Goal: Use online tool/utility: Utilize a website feature to perform a specific function

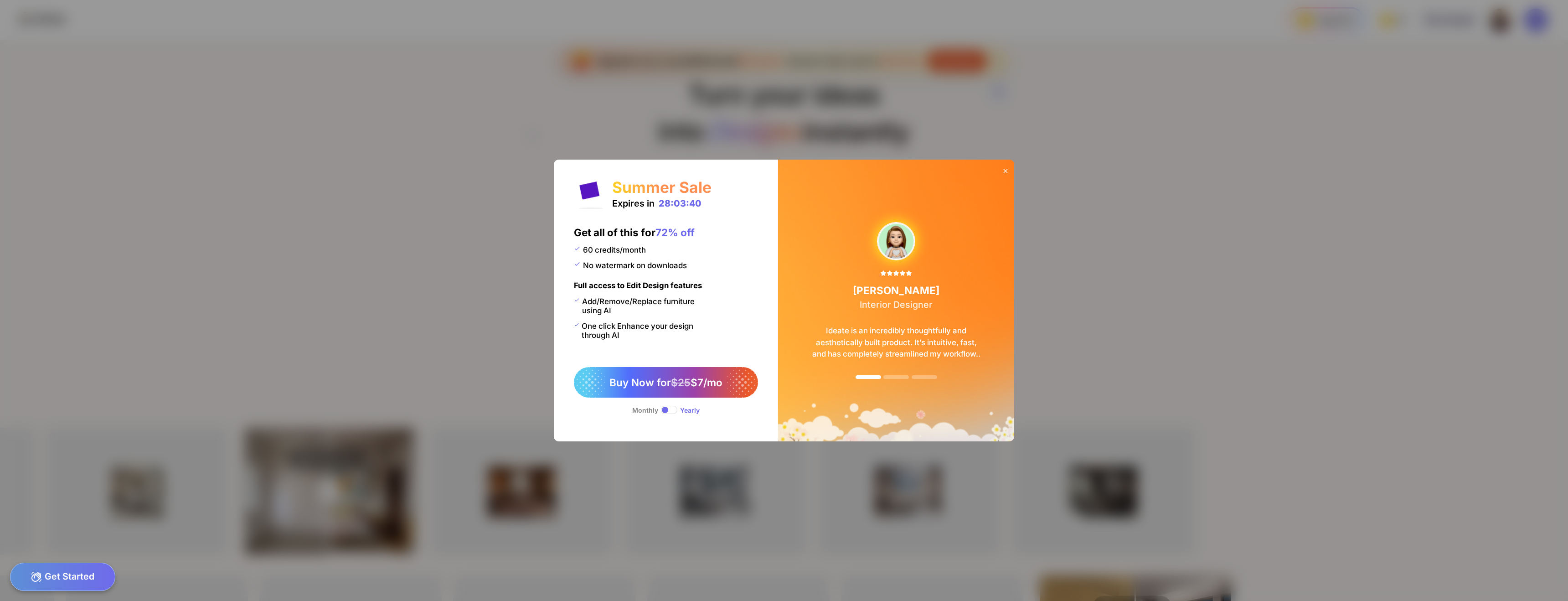
click at [669, 281] on div "60 credits/month No watermark on downloads" at bounding box center [630, 263] width 113 height 35
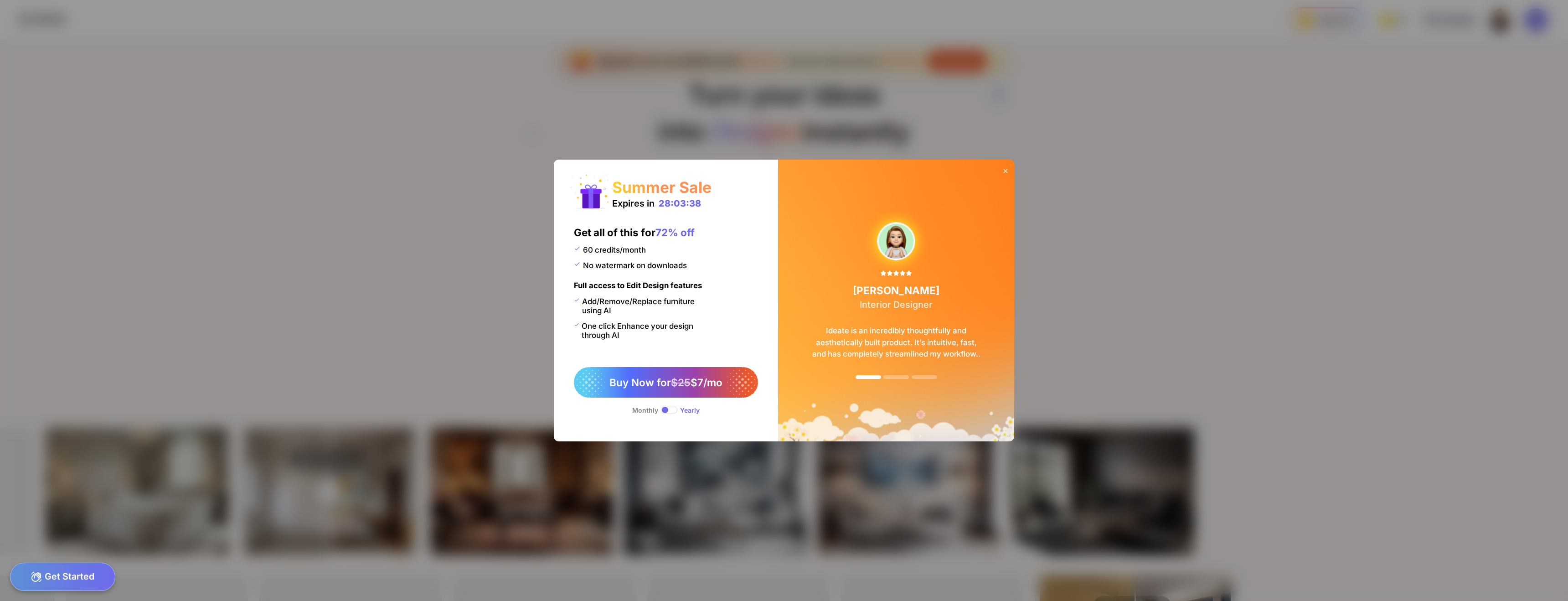
click at [1007, 170] on icon at bounding box center [1006, 171] width 7 height 7
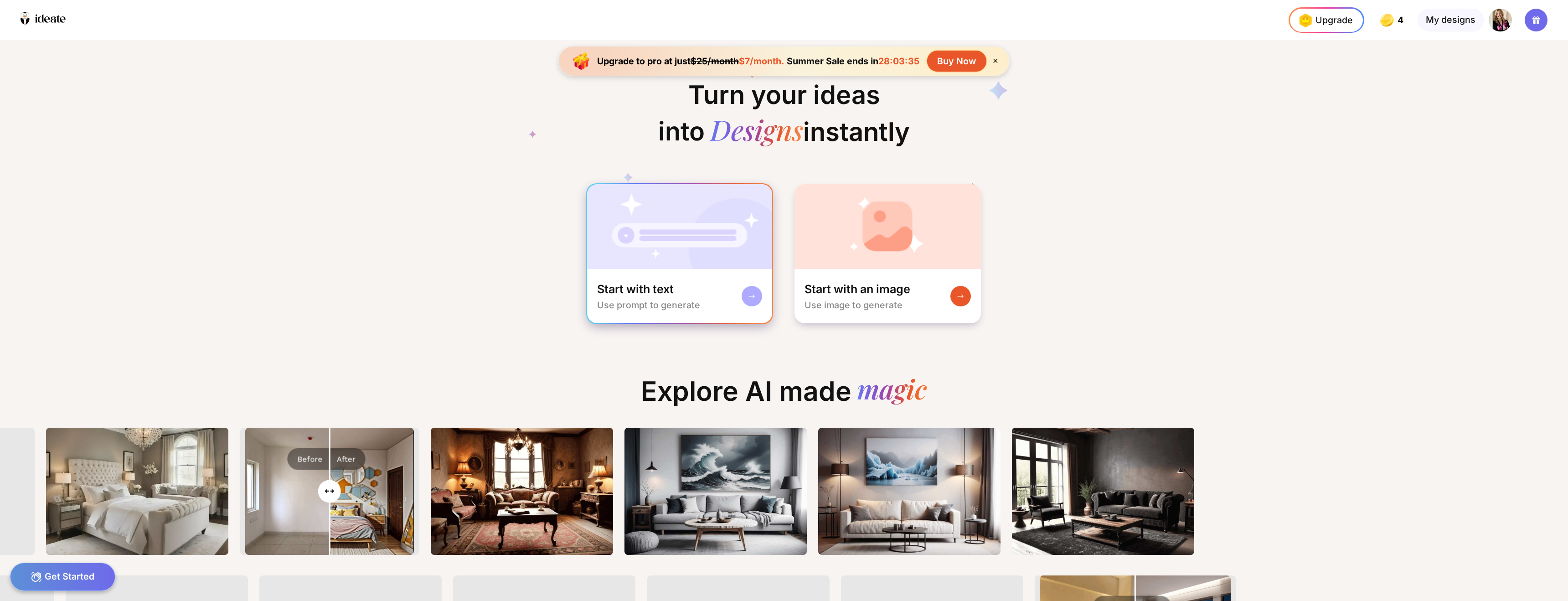
click at [715, 293] on div "Start with text Use prompt to generate" at bounding box center [680, 296] width 185 height 54
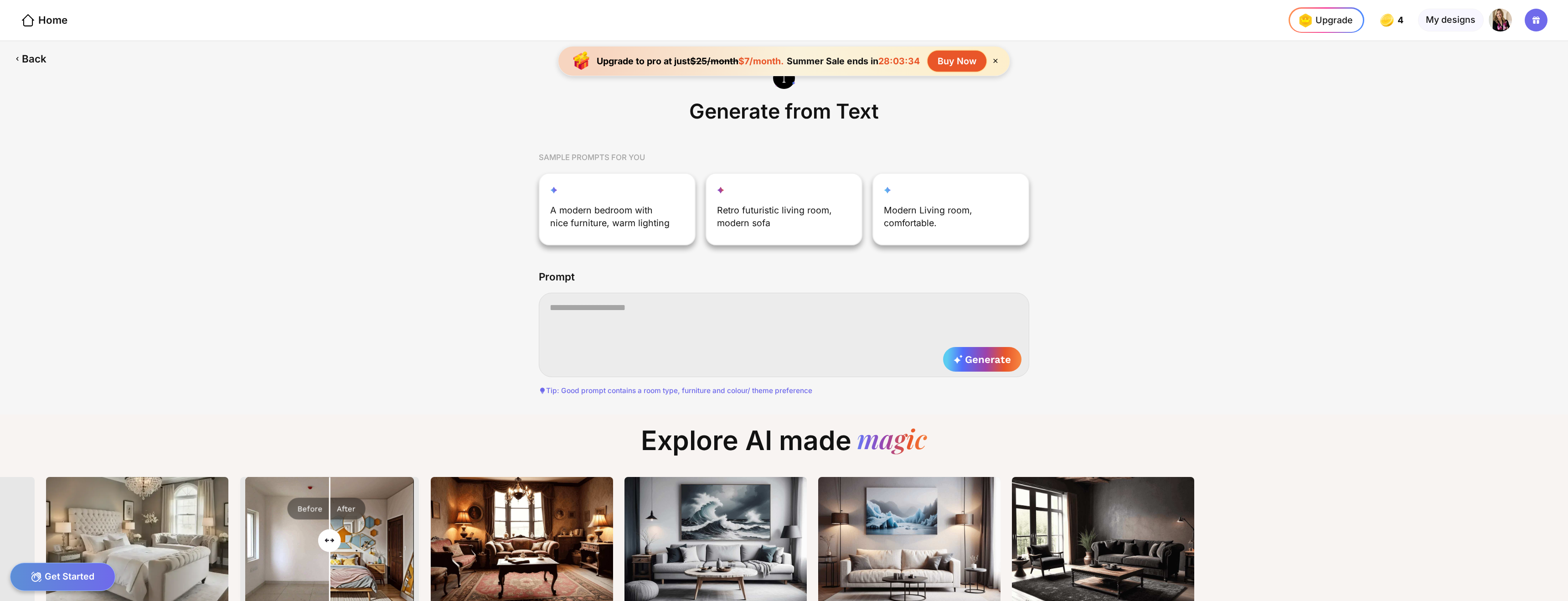
click at [658, 319] on textarea at bounding box center [783, 335] width 490 height 85
drag, startPoint x: 907, startPoint y: 306, endPoint x: 773, endPoint y: 305, distance: 134.0
click at [773, 305] on textarea "**********" at bounding box center [783, 335] width 490 height 85
type textarea "**********"
click at [973, 366] on div "Generate" at bounding box center [982, 359] width 78 height 24
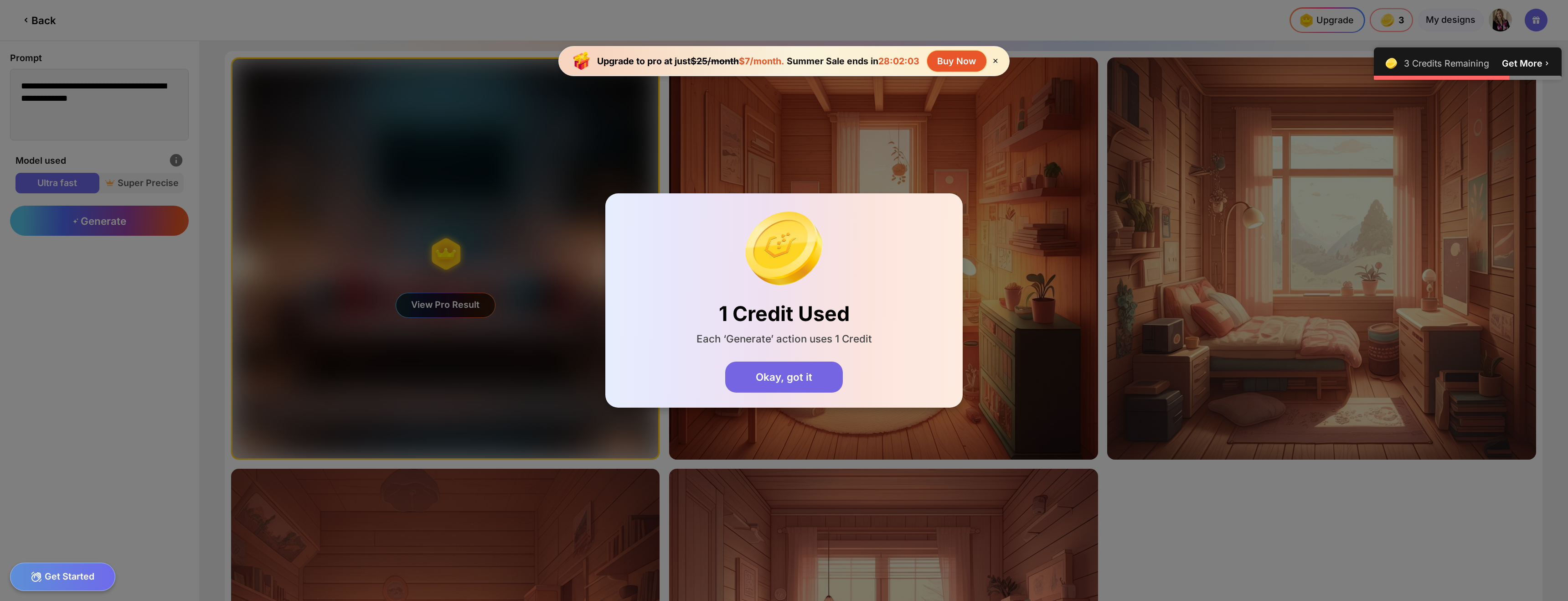
click at [821, 377] on div "Okay, got it" at bounding box center [783, 377] width 117 height 30
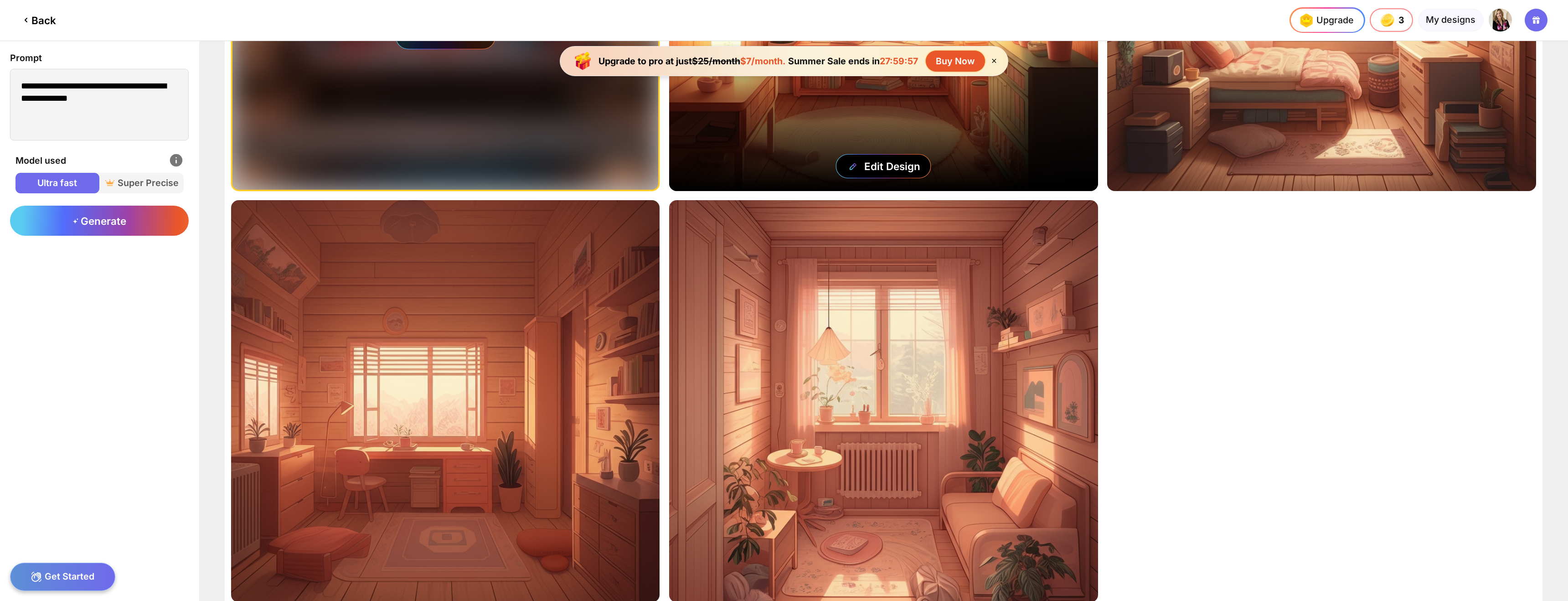
scroll to position [368, 0]
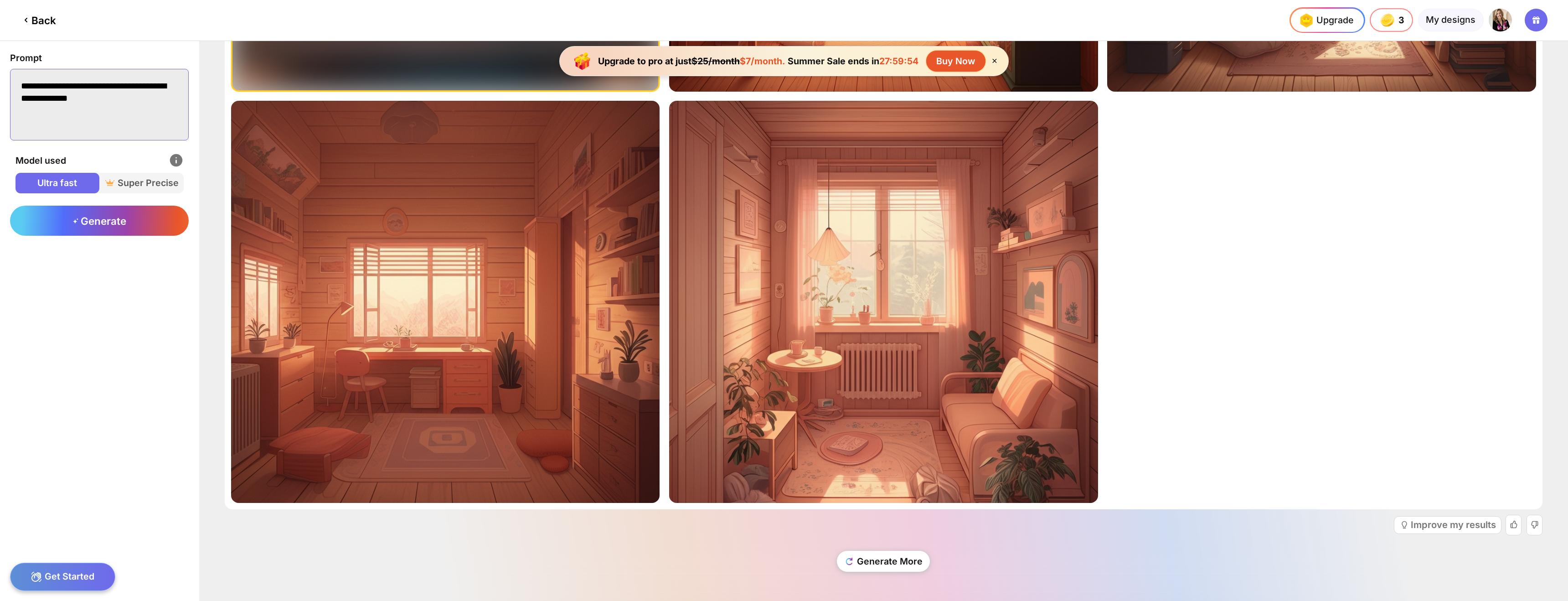
click at [122, 111] on textarea "**********" at bounding box center [99, 105] width 179 height 72
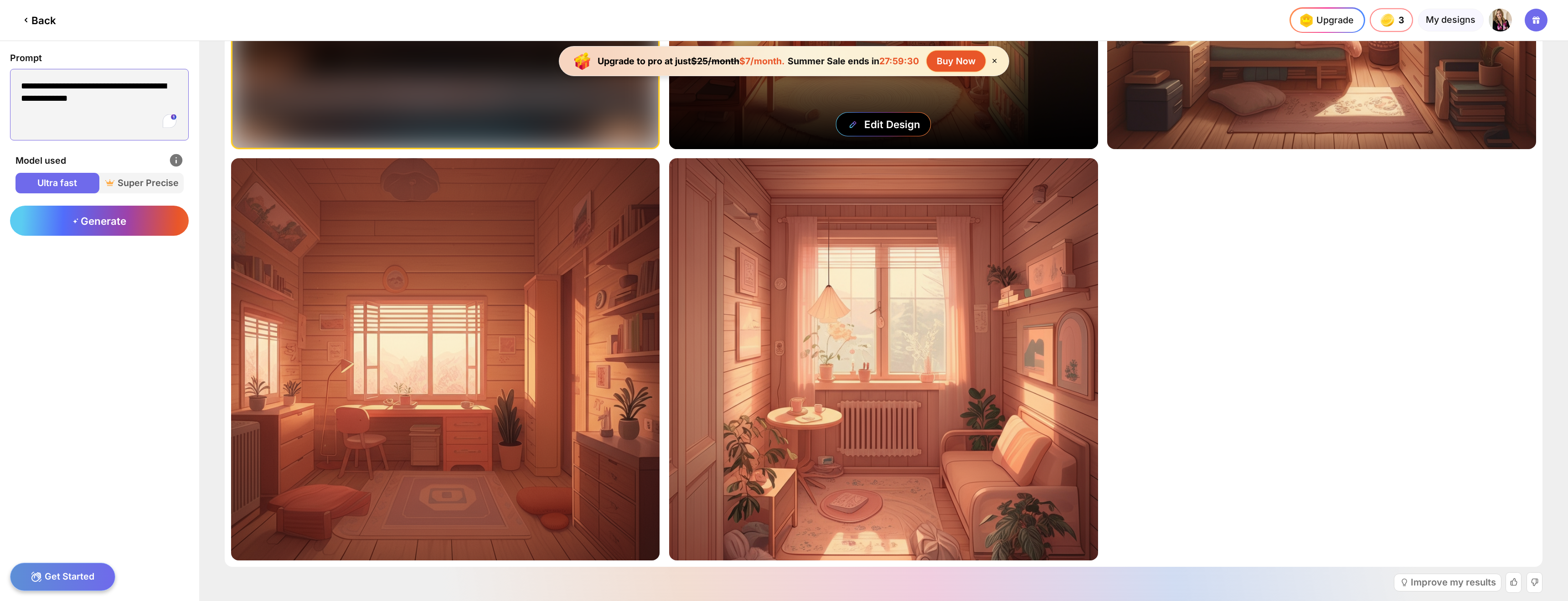
scroll to position [358, 0]
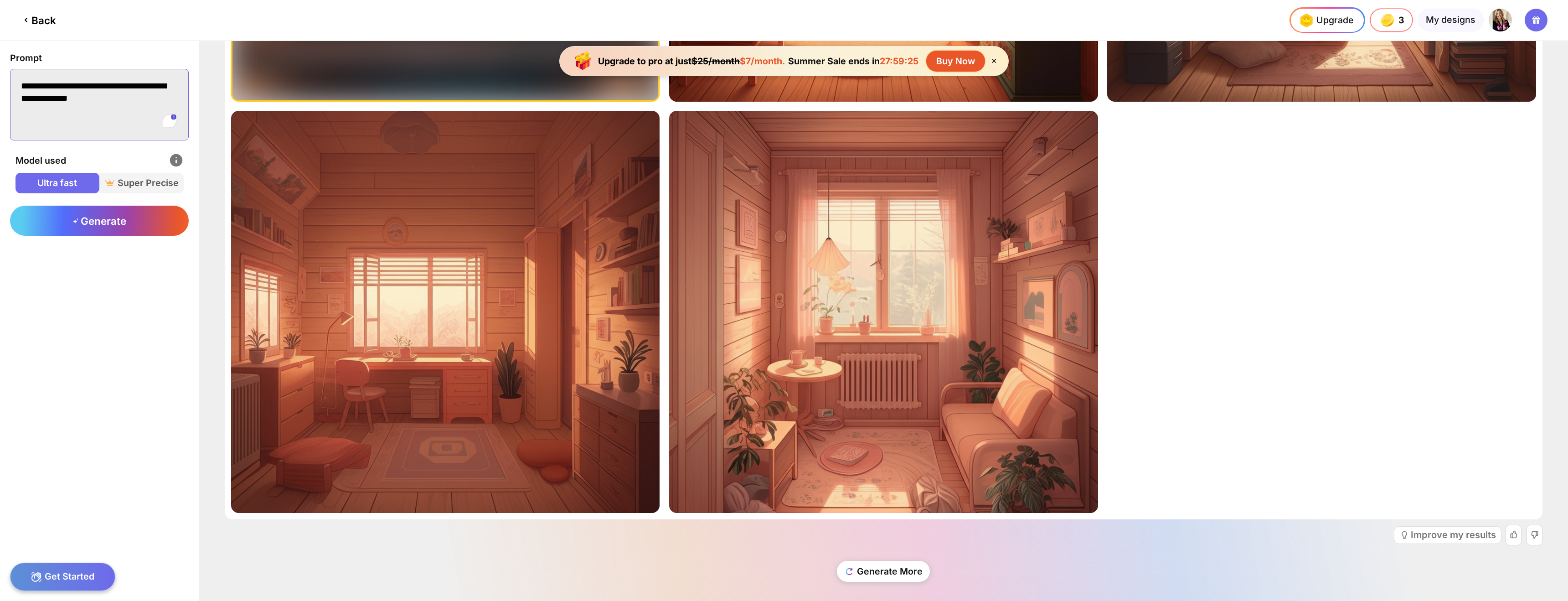
drag, startPoint x: 103, startPoint y: 89, endPoint x: 81, endPoint y: 88, distance: 22.0
click at [81, 88] on textarea "**********" at bounding box center [99, 105] width 179 height 72
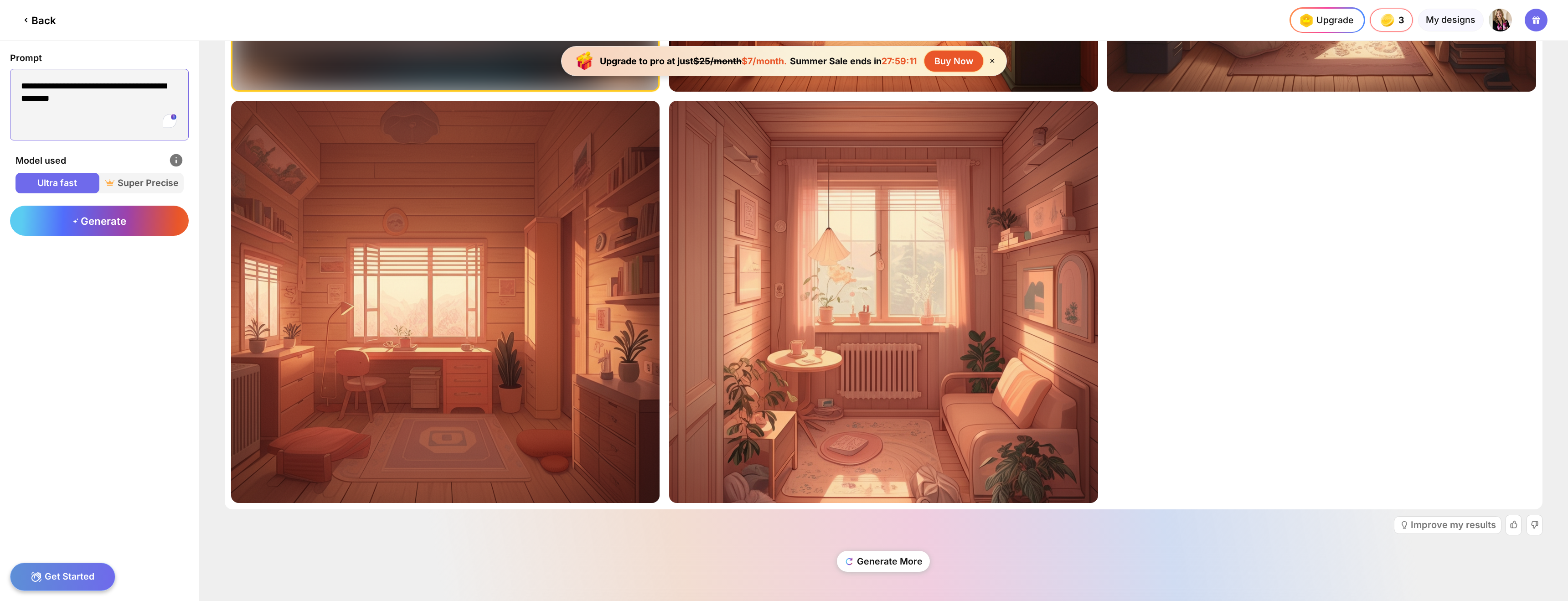
scroll to position [0, 0]
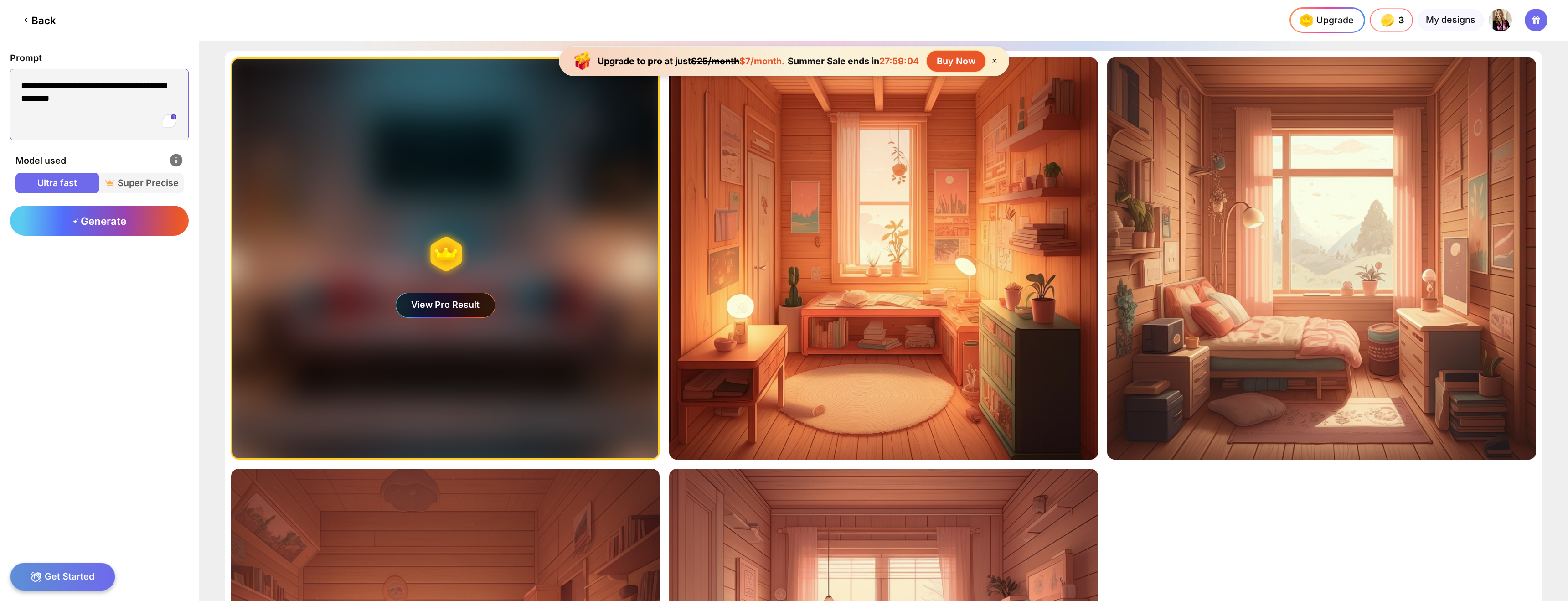
type textarea "**********"
click at [474, 304] on div "View Pro Result" at bounding box center [446, 306] width 99 height 24
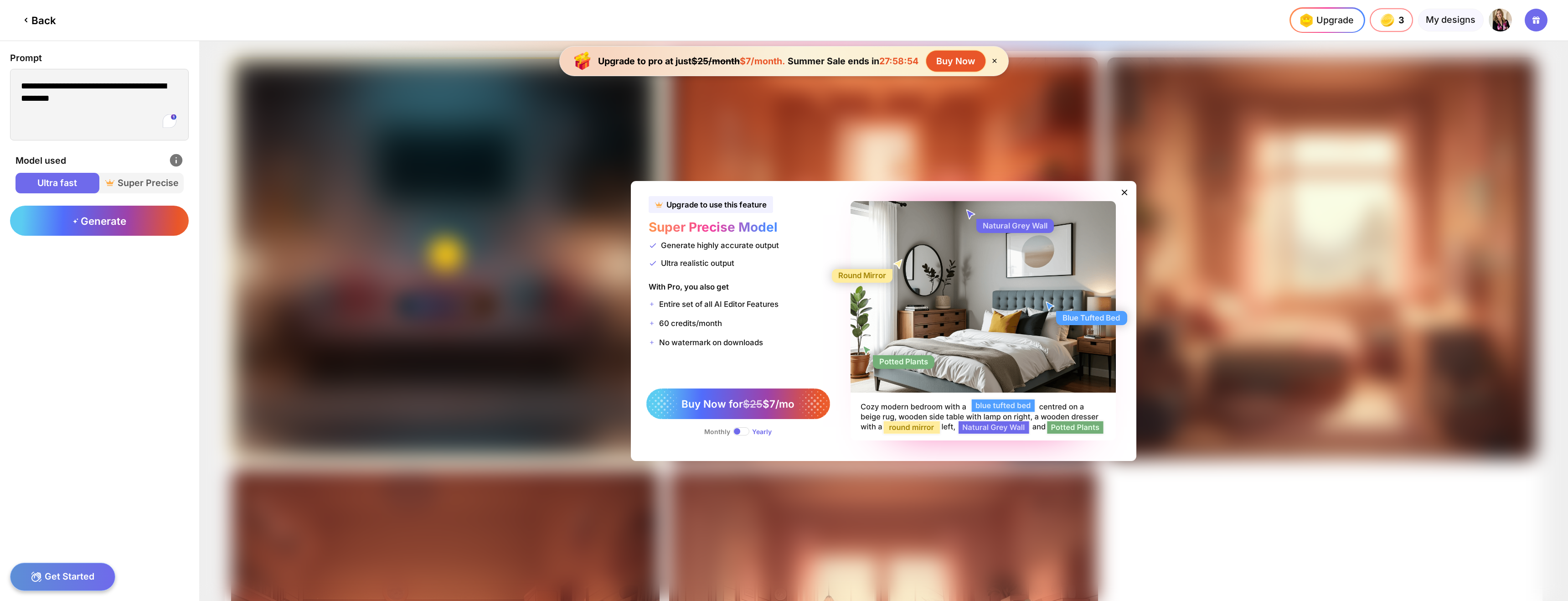
click at [1119, 190] on icon at bounding box center [1124, 192] width 10 height 10
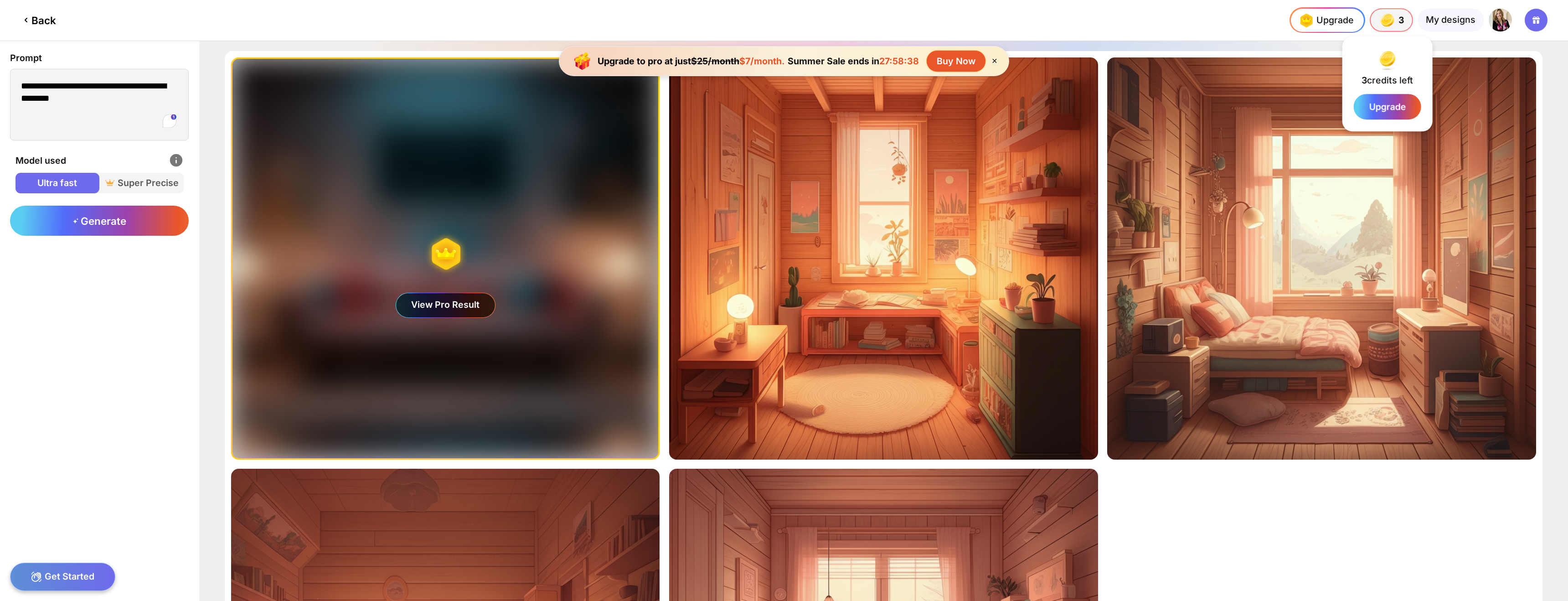
click at [1397, 26] on div "3 3 3" at bounding box center [1391, 19] width 43 height 23
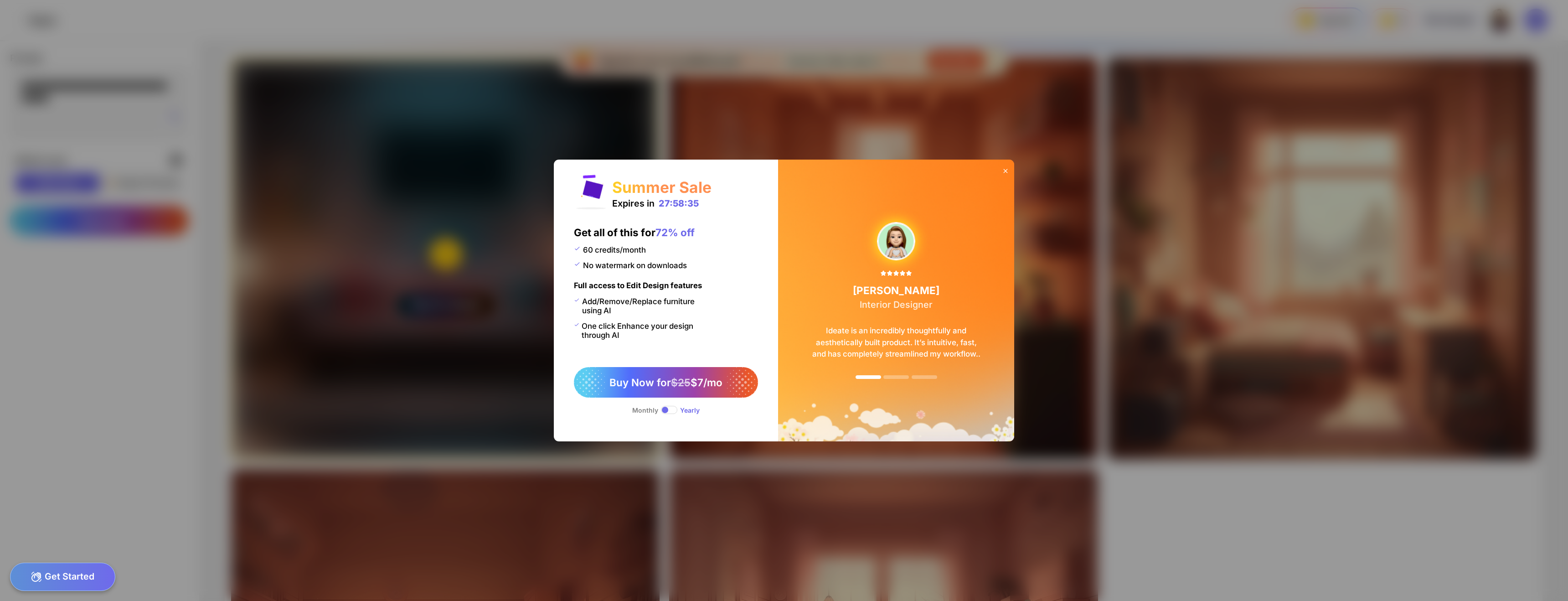
click at [1010, 171] on div at bounding box center [1006, 170] width 17 height 23
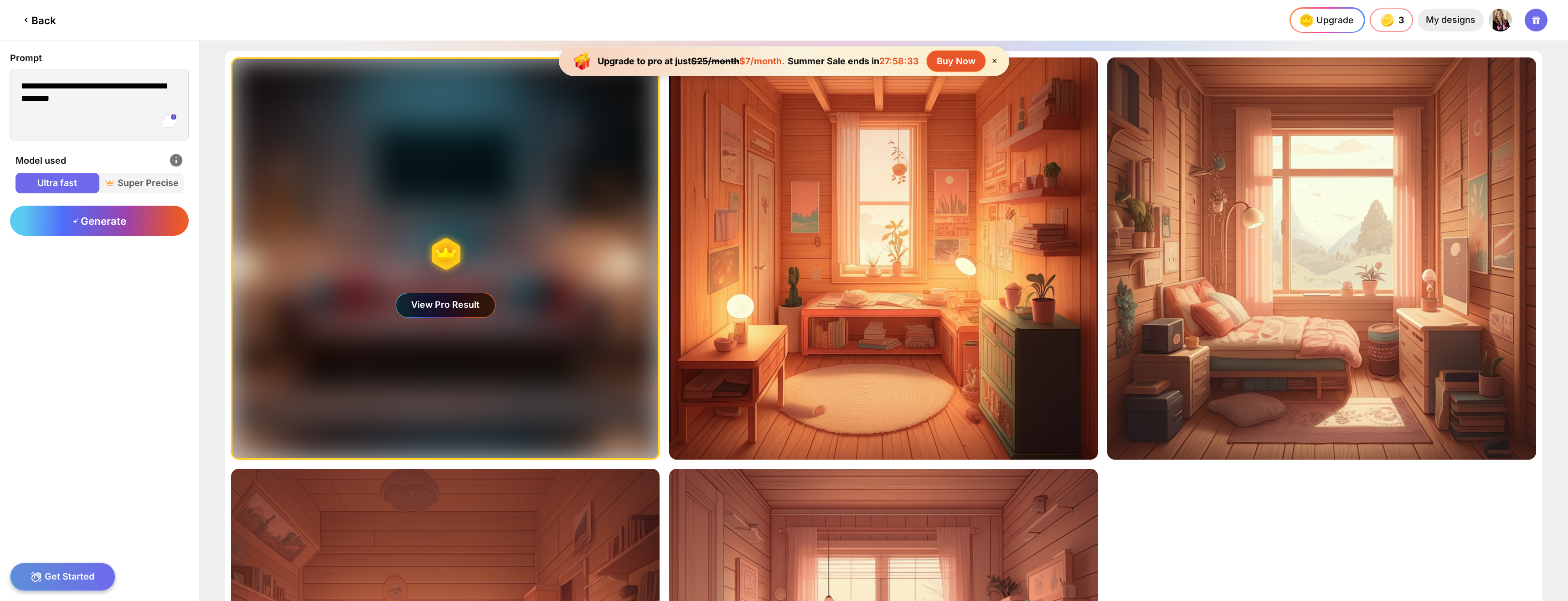
click at [1474, 23] on div "My designs" at bounding box center [1451, 19] width 66 height 23
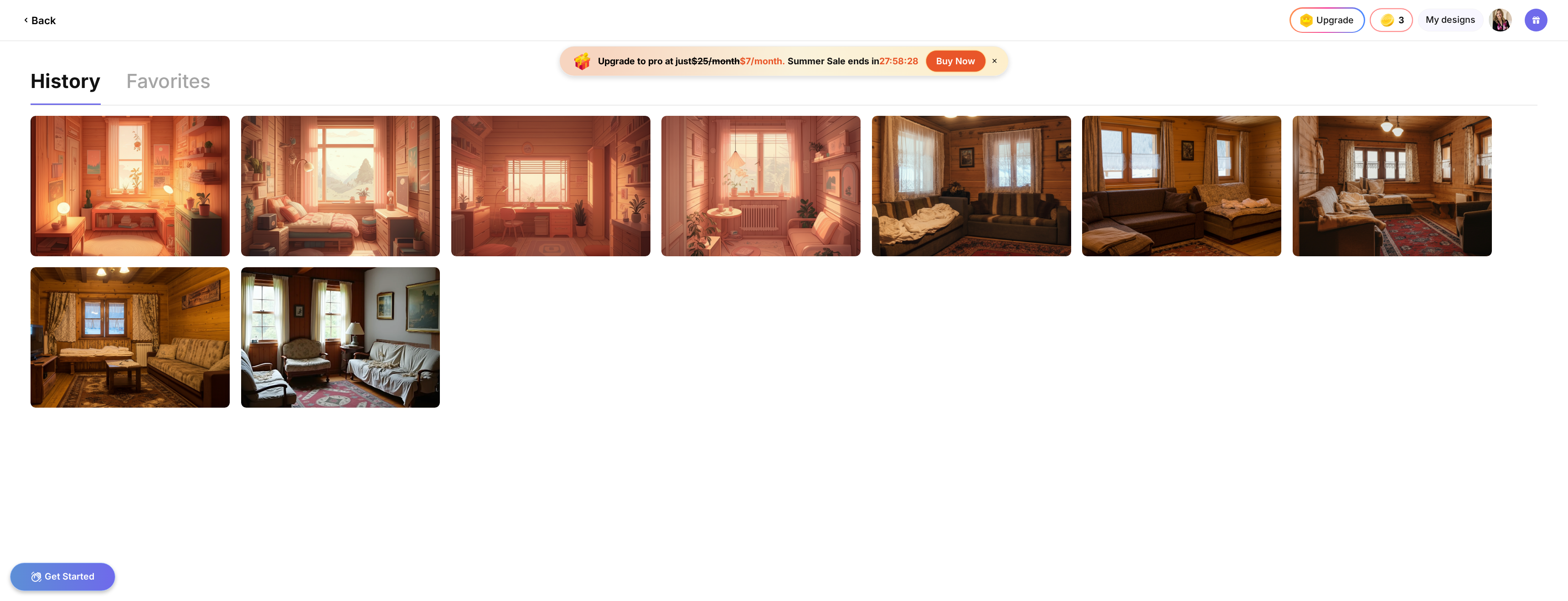
click at [1507, 14] on img at bounding box center [1500, 19] width 23 height 23
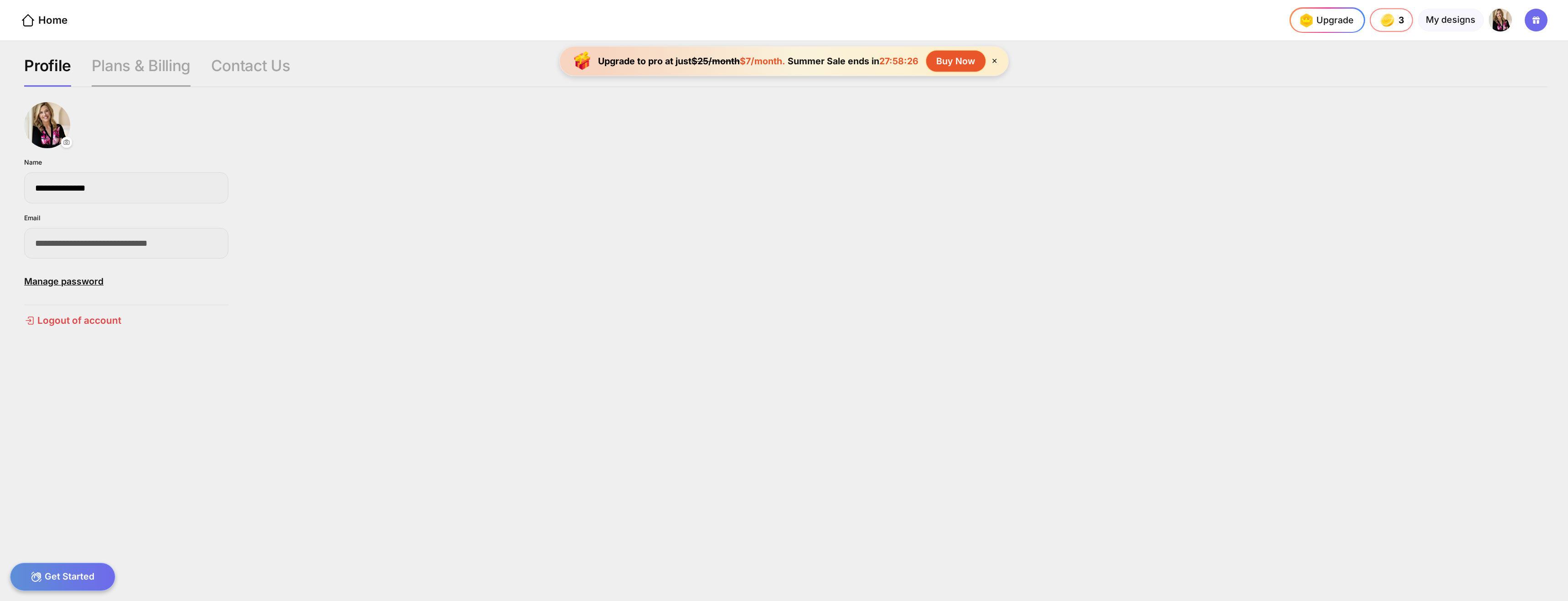
click at [145, 71] on div "Plans & Billing" at bounding box center [141, 71] width 99 height 30
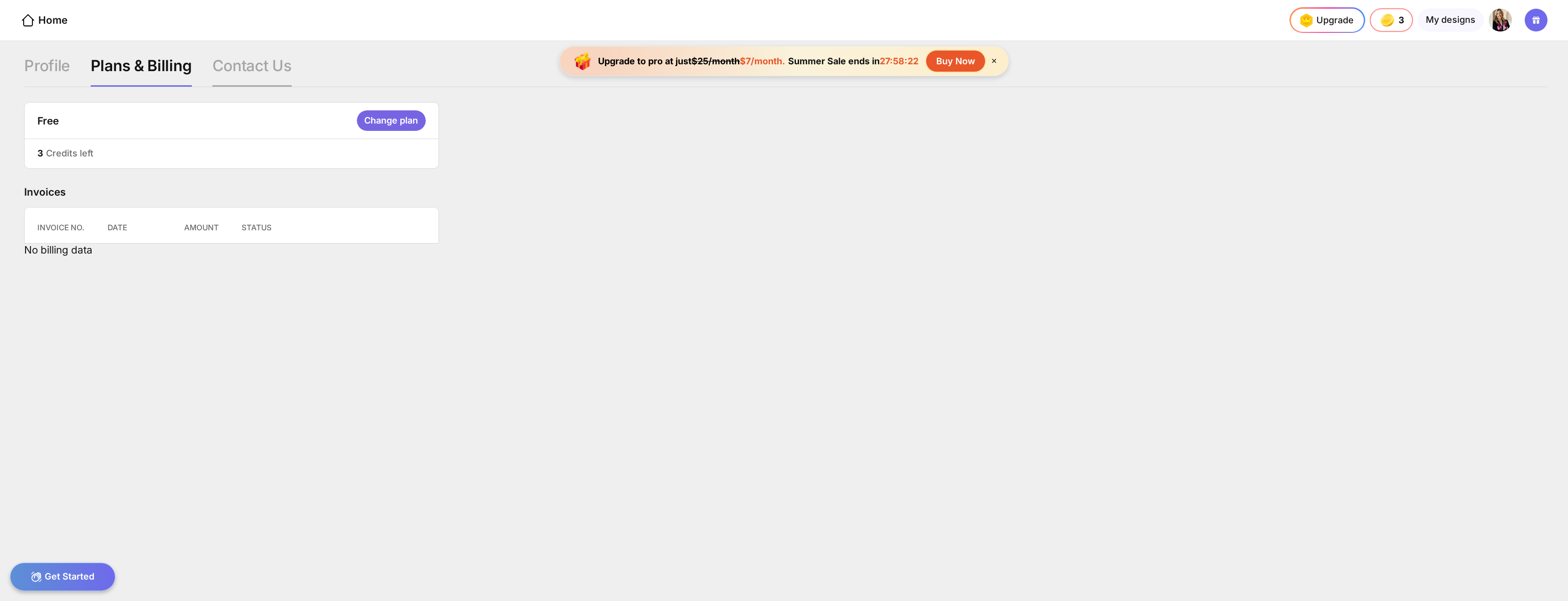
click at [228, 78] on div "Contact Us" at bounding box center [252, 71] width 79 height 30
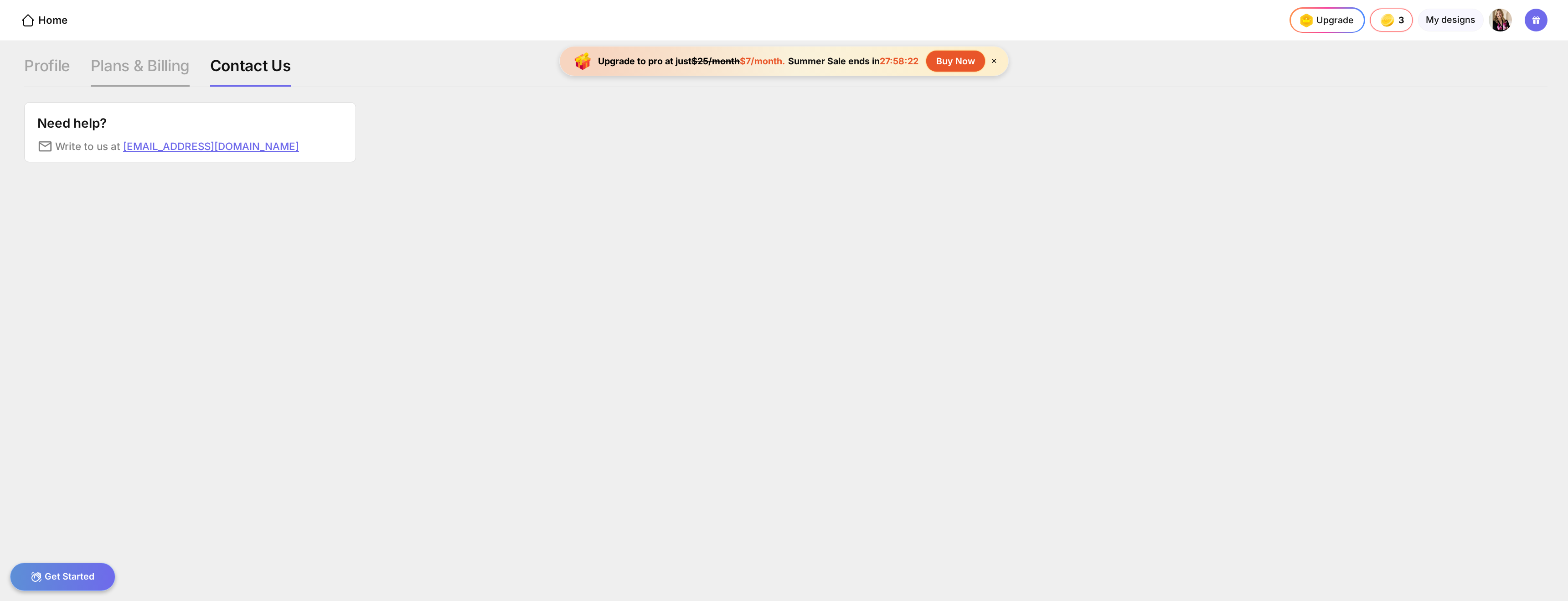
click at [147, 79] on div "Plans & Billing" at bounding box center [140, 71] width 99 height 30
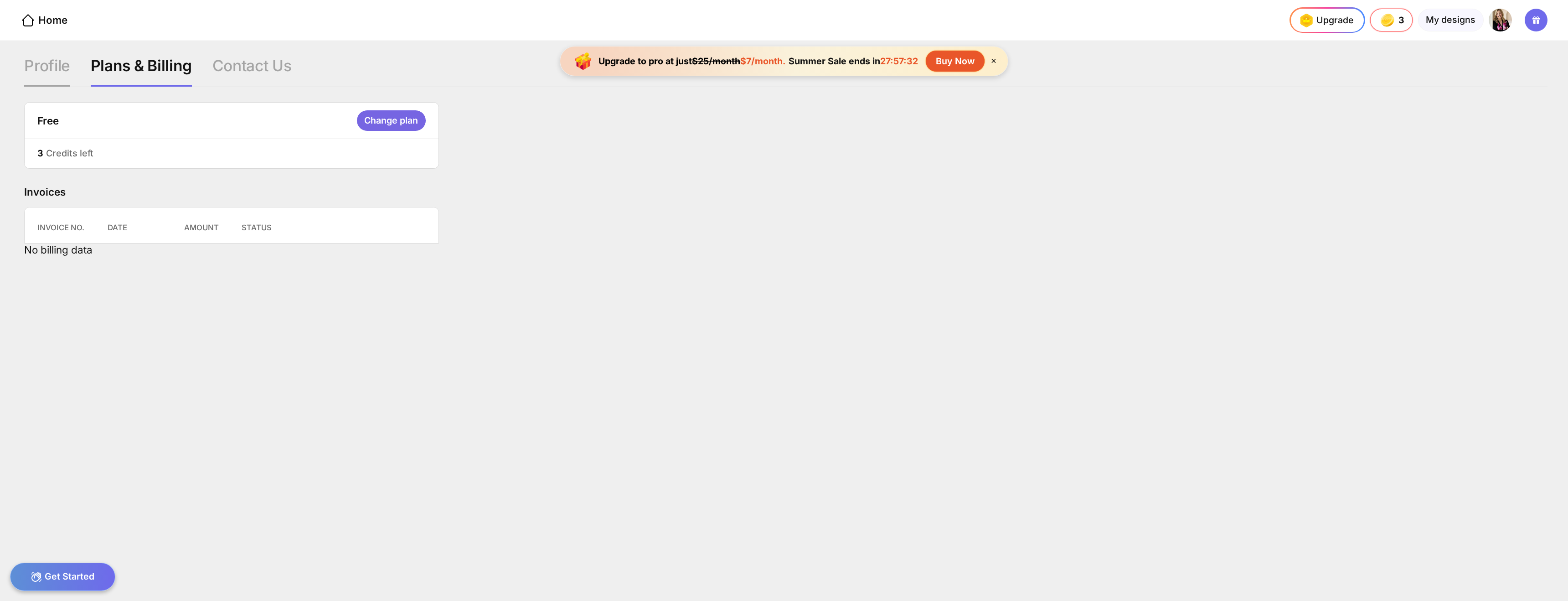
click at [41, 66] on div "Profile" at bounding box center [47, 71] width 46 height 30
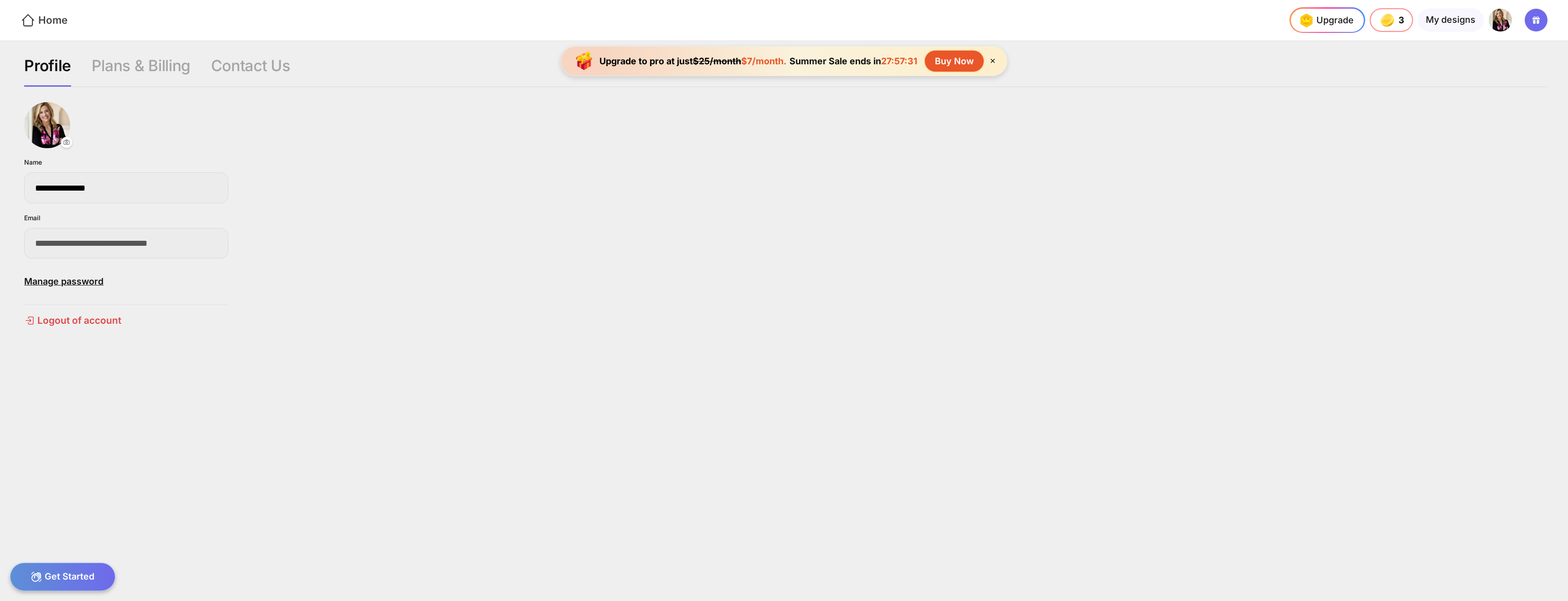
click at [28, 20] on icon at bounding box center [28, 20] width 15 height 15
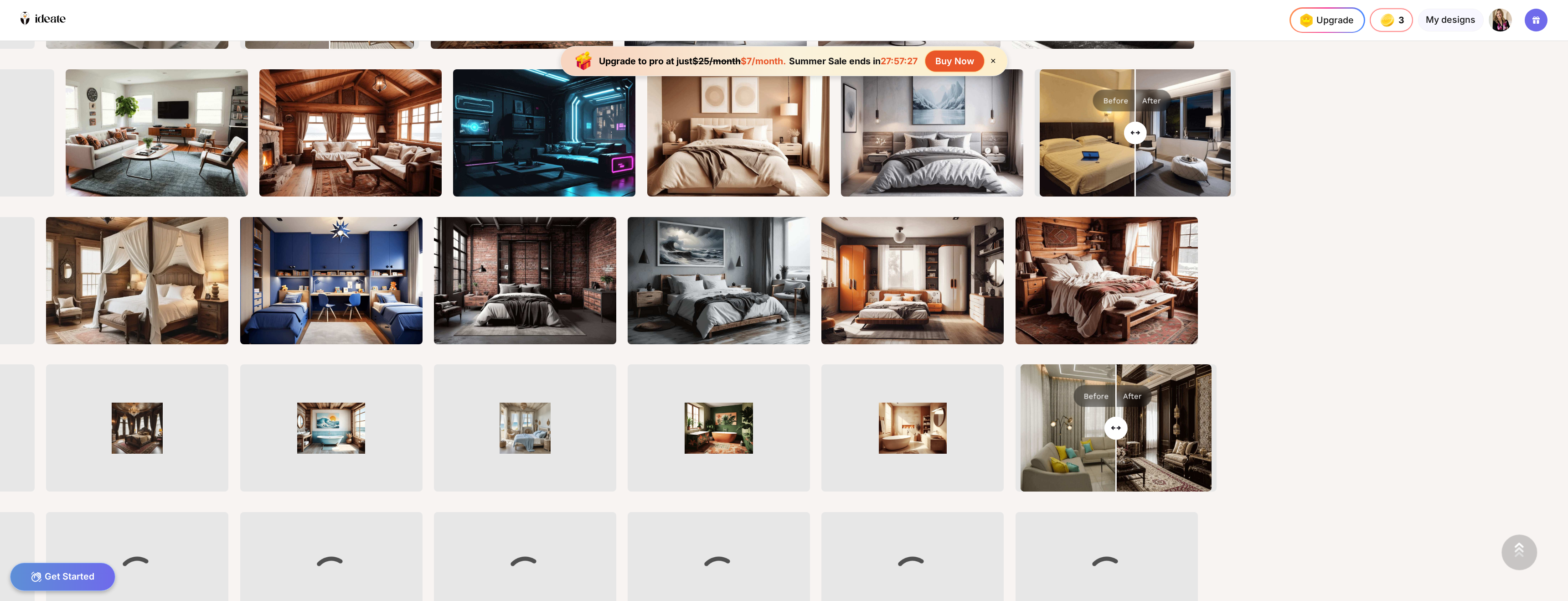
scroll to position [518, 0]
